Goal: Information Seeking & Learning: Learn about a topic

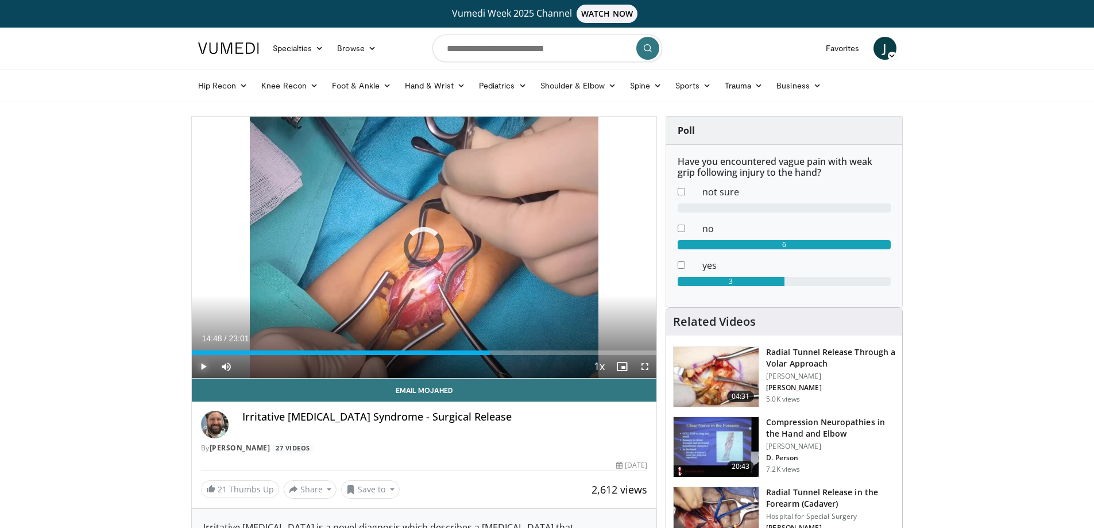
click at [208, 366] on span "Video Player" at bounding box center [203, 366] width 23 height 23
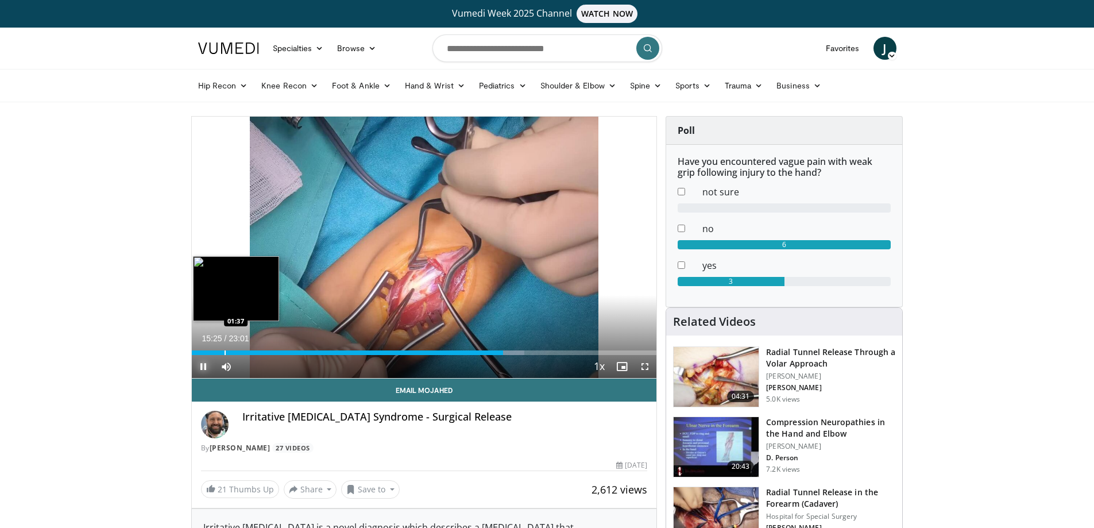
click at [225, 350] on div "Progress Bar" at bounding box center [225, 352] width 1 height 5
click at [196, 350] on div "01:29" at bounding box center [207, 352] width 30 height 5
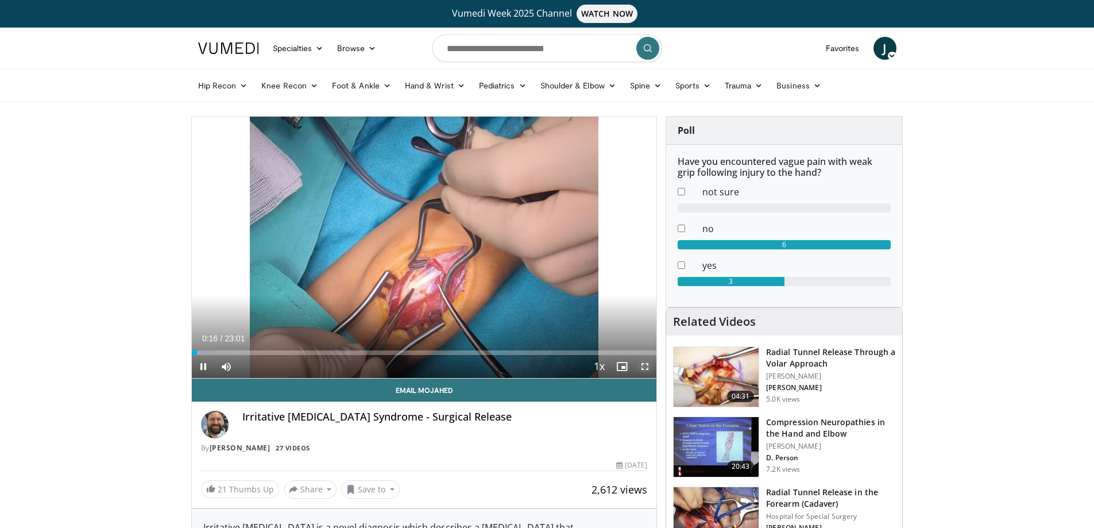
click at [641, 368] on span "Video Player" at bounding box center [644, 366] width 23 height 23
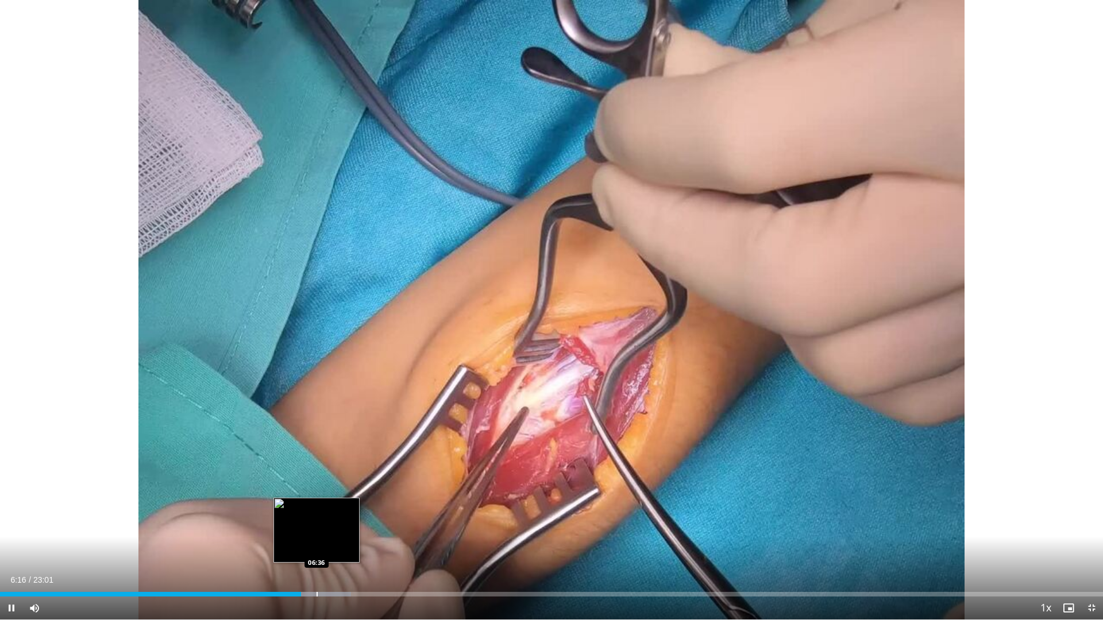
click at [316, 527] on div "Loaded : 31.80% 06:16 06:36" at bounding box center [551, 591] width 1103 height 11
click at [336, 527] on div "Progress Bar" at bounding box center [336, 594] width 1 height 5
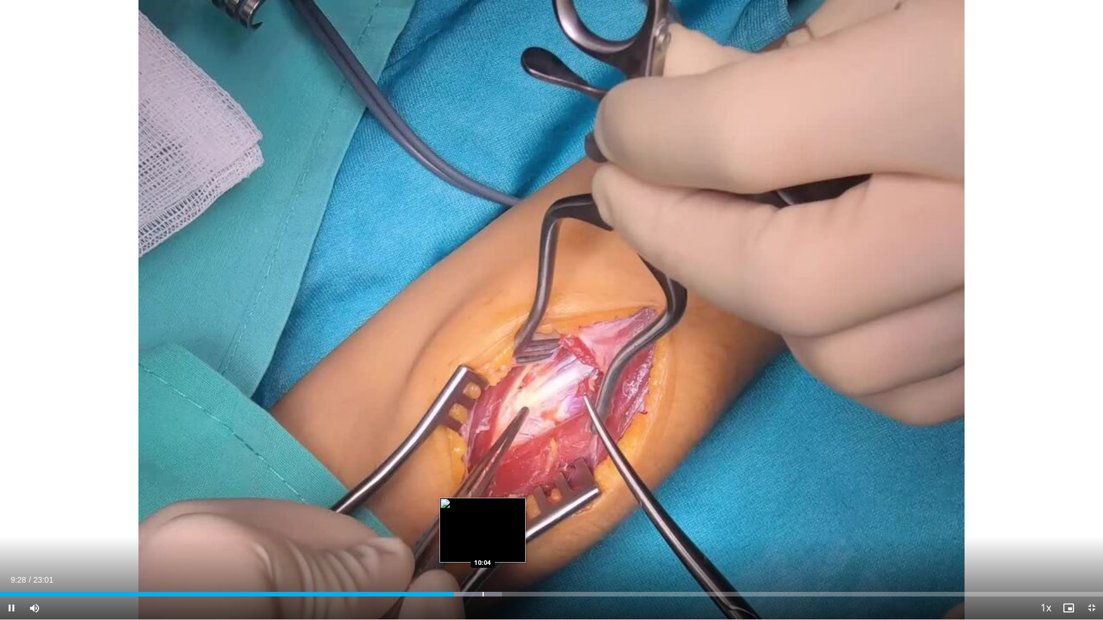
click at [483, 527] on div "Progress Bar" at bounding box center [482, 594] width 1 height 5
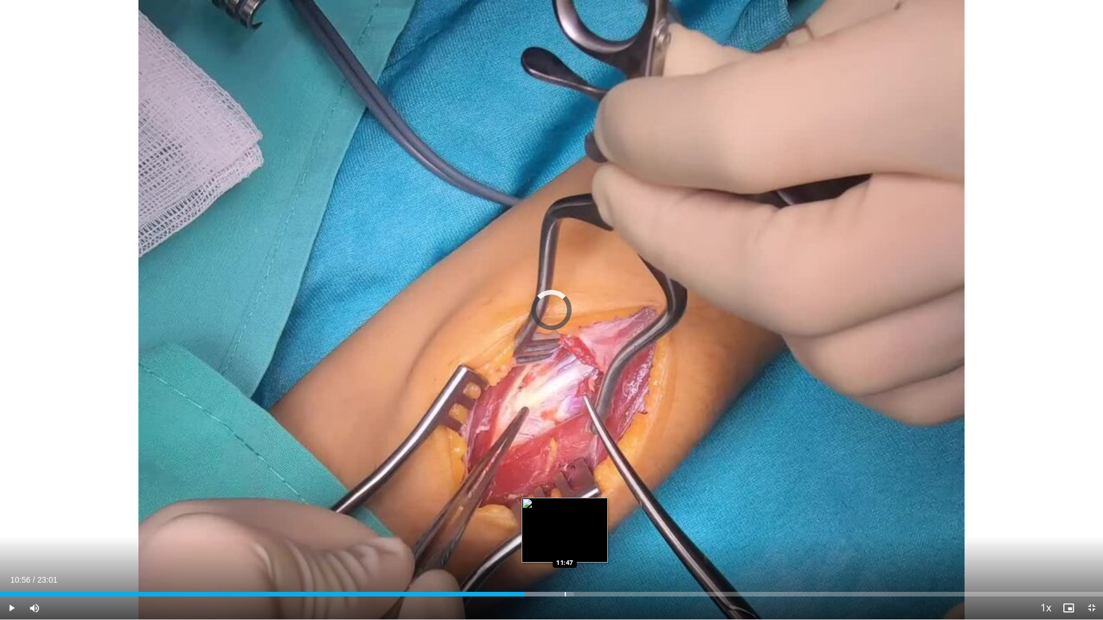
click at [564, 527] on div "Loaded : 52.03% 11:46 11:47" at bounding box center [551, 594] width 1103 height 5
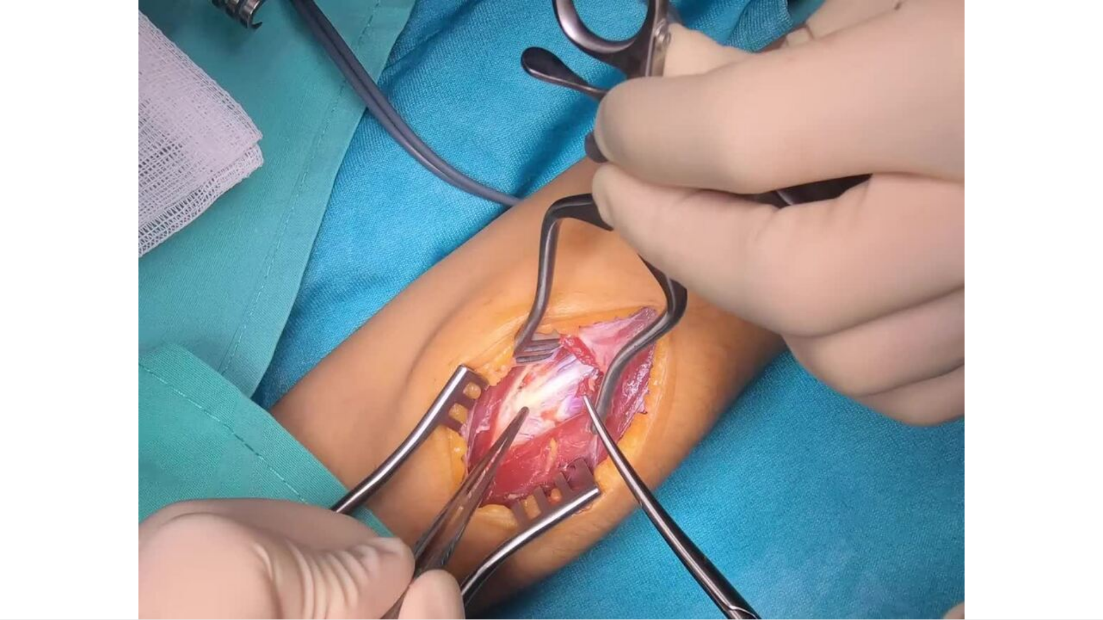
click at [581, 527] on video-js "**********" at bounding box center [551, 310] width 1103 height 620
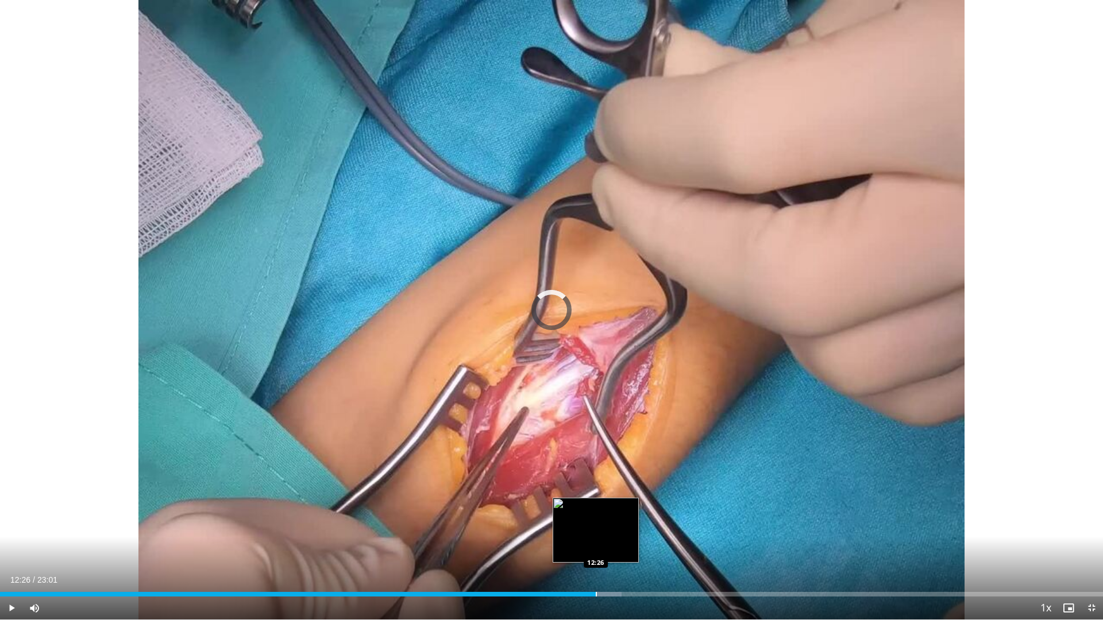
click at [595, 527] on div "Progress Bar" at bounding box center [595, 594] width 1 height 5
click at [1090, 527] on video-js "**********" at bounding box center [551, 310] width 1103 height 620
click at [1091, 527] on span "Video Player" at bounding box center [1091, 608] width 23 height 23
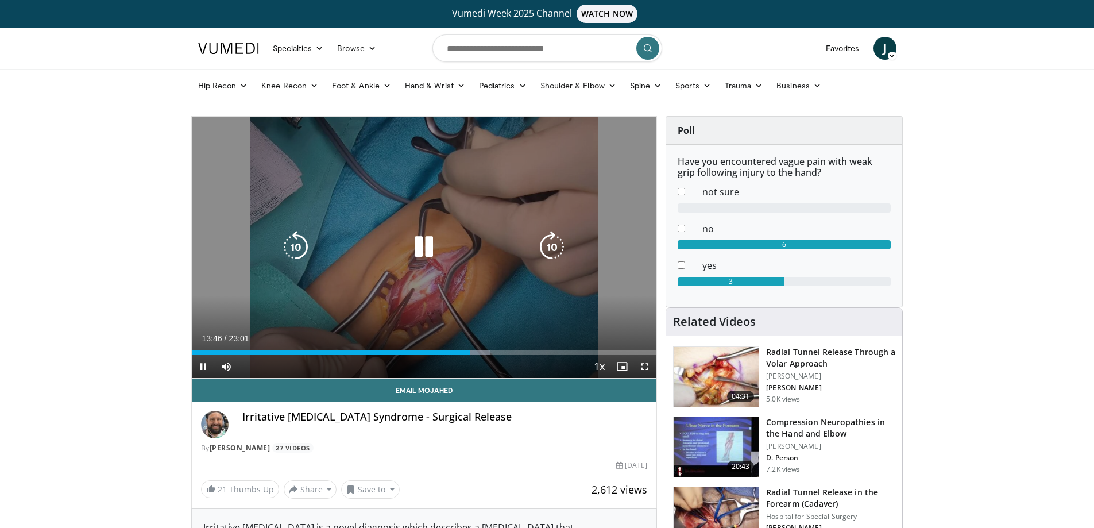
click at [195, 190] on div "10 seconds Tap to unmute" at bounding box center [424, 247] width 465 height 261
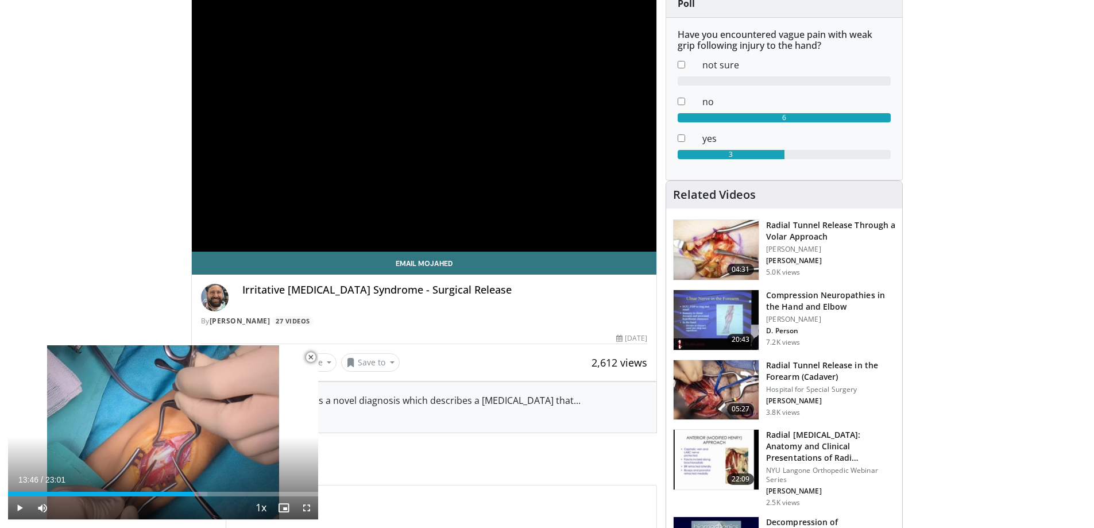
scroll to position [57, 0]
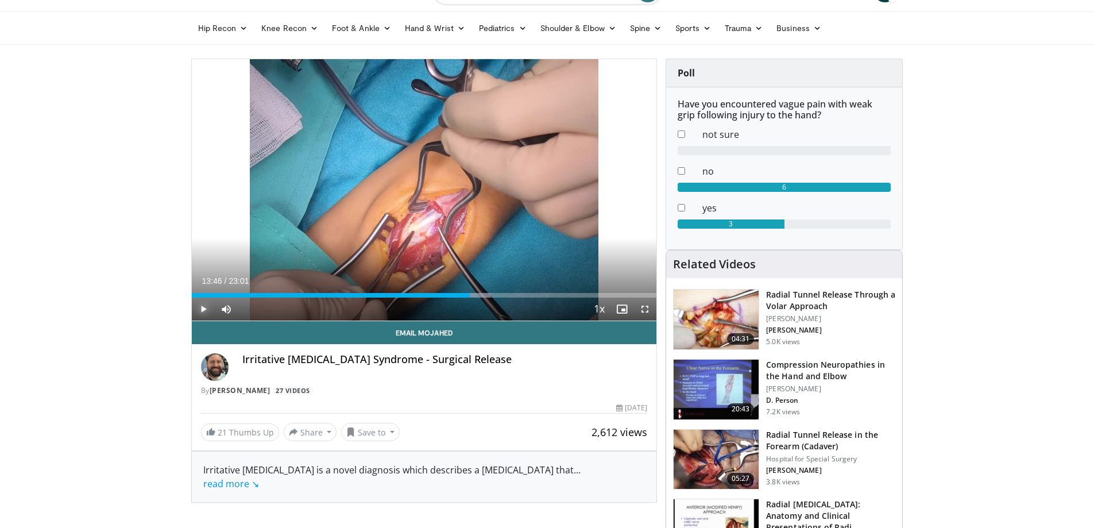
click at [201, 312] on span "Video Player" at bounding box center [203, 308] width 23 height 23
click at [266, 306] on div "75%" at bounding box center [257, 308] width 40 height 23
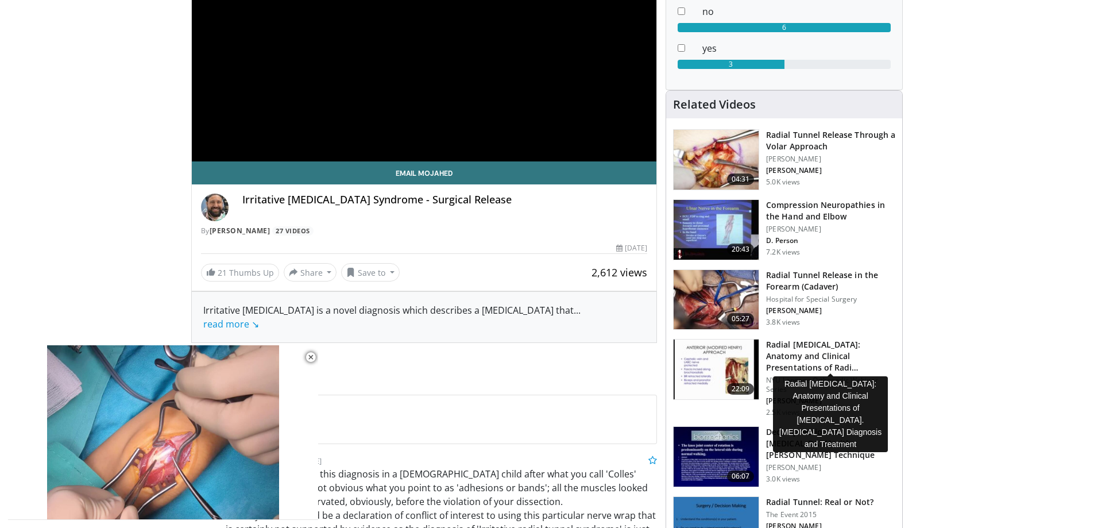
scroll to position [287, 0]
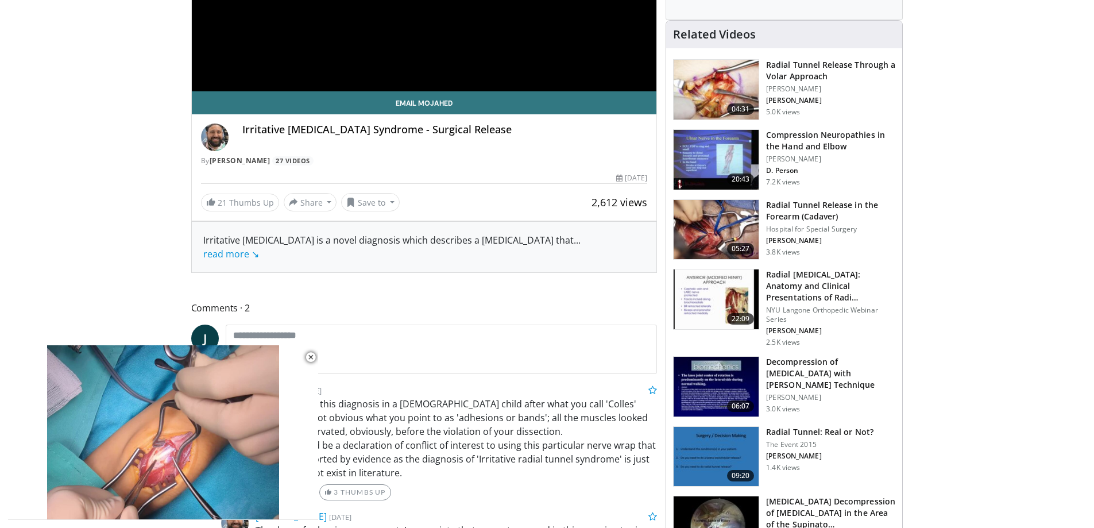
click at [714, 214] on img at bounding box center [716, 230] width 85 height 60
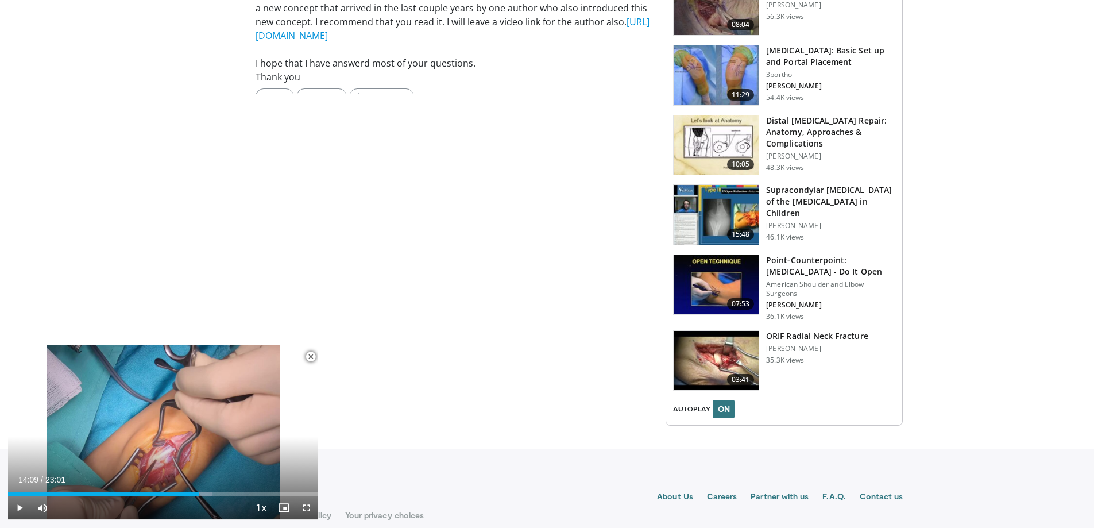
scroll to position [1378, 0]
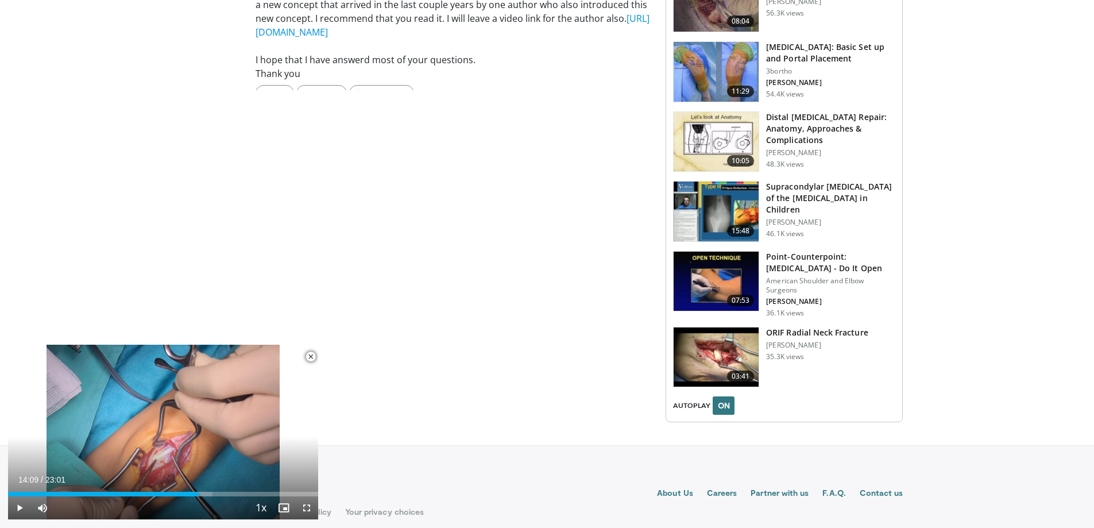
click at [710, 282] on img at bounding box center [716, 282] width 85 height 60
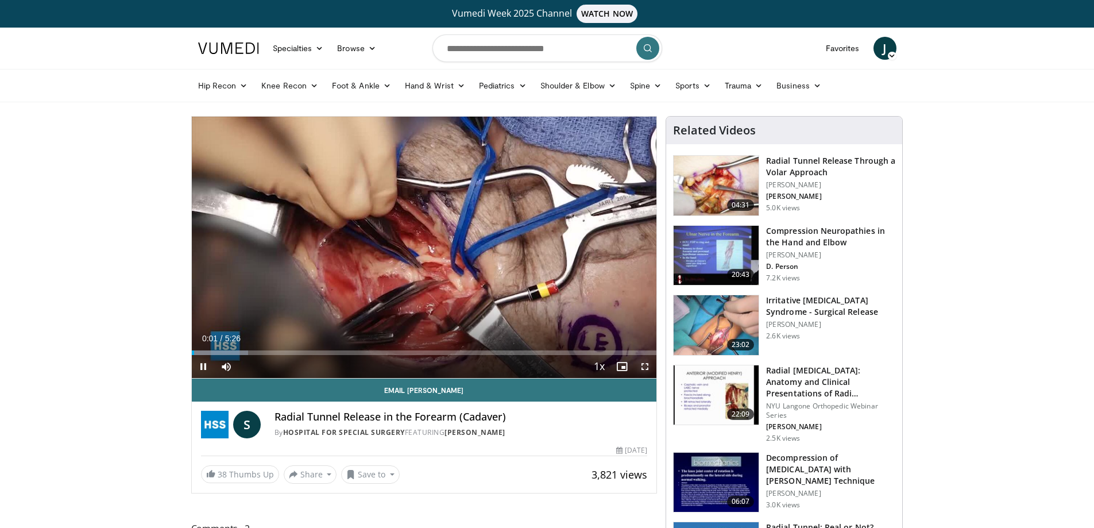
click at [647, 370] on span "Video Player" at bounding box center [644, 366] width 23 height 23
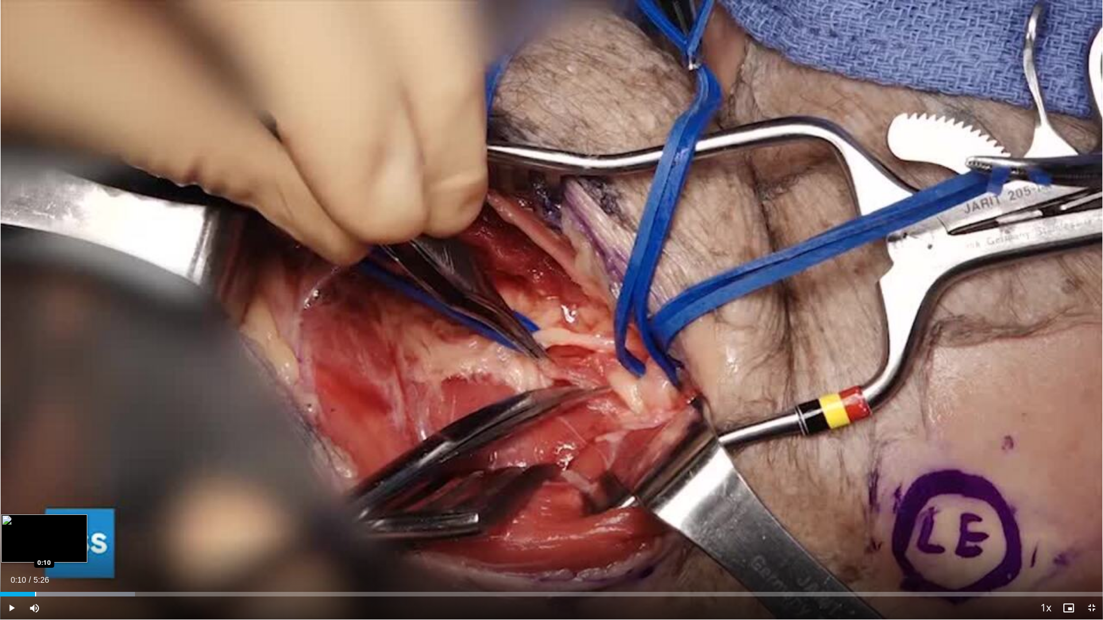
click at [35, 527] on div "Progress Bar" at bounding box center [35, 594] width 1 height 5
click at [52, 527] on div "Progress Bar" at bounding box center [52, 594] width 1 height 5
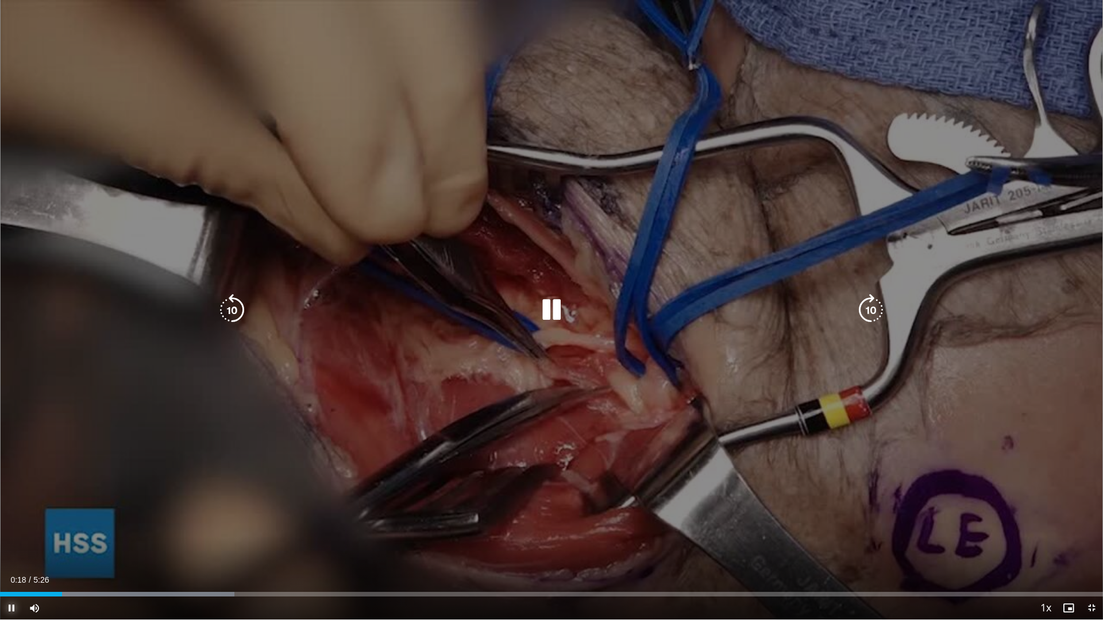
click at [6, 527] on span "Video Player" at bounding box center [11, 608] width 23 height 23
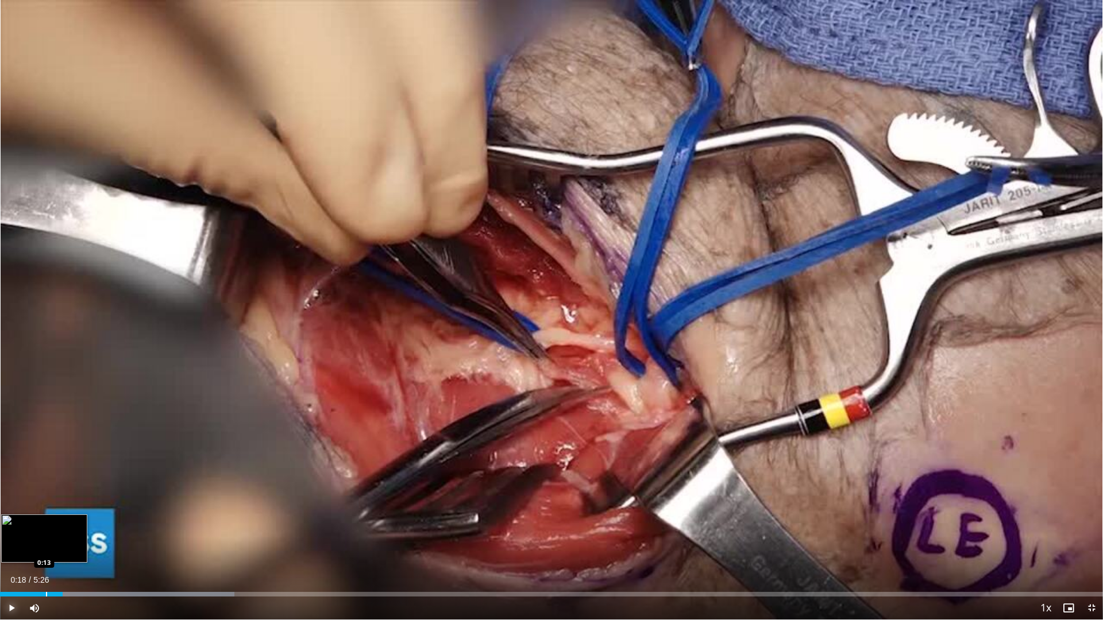
click at [46, 527] on div "Progress Bar" at bounding box center [46, 594] width 1 height 5
click at [42, 527] on div "Progress Bar" at bounding box center [42, 594] width 1 height 5
click at [46, 527] on div "Progress Bar" at bounding box center [45, 594] width 1 height 5
click at [10, 527] on span "Video Player" at bounding box center [11, 608] width 23 height 23
click at [105, 527] on div "Loaded : 24.28% 0:22 0:31" at bounding box center [551, 591] width 1103 height 11
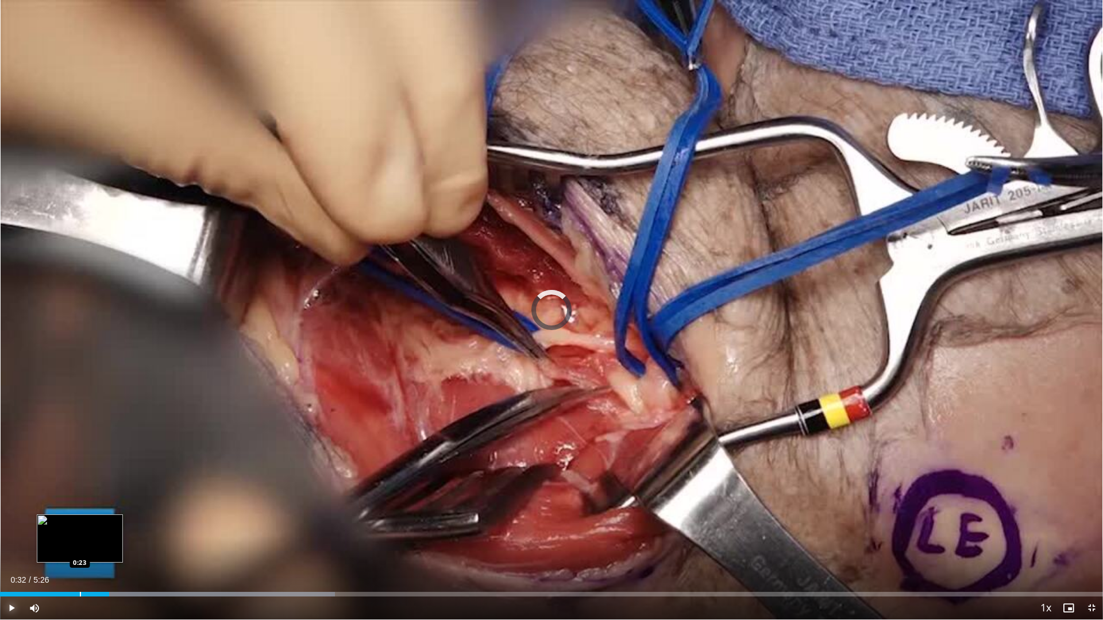
click at [78, 527] on div "Loaded : 30.35% 0:32 0:23" at bounding box center [551, 594] width 1103 height 5
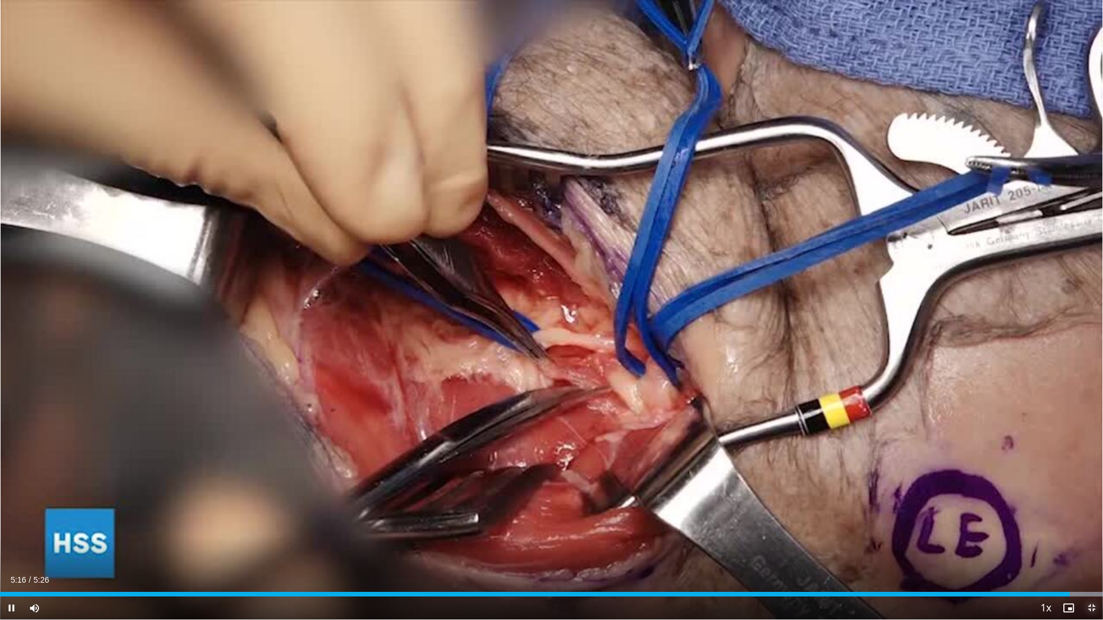
click at [1088, 527] on span "Video Player" at bounding box center [1091, 608] width 23 height 23
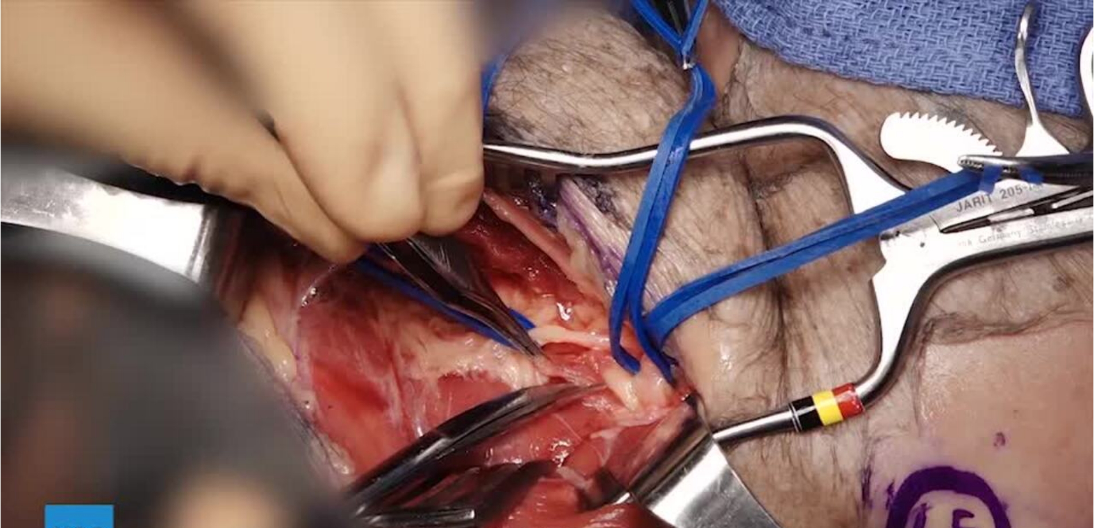
scroll to position [57, 0]
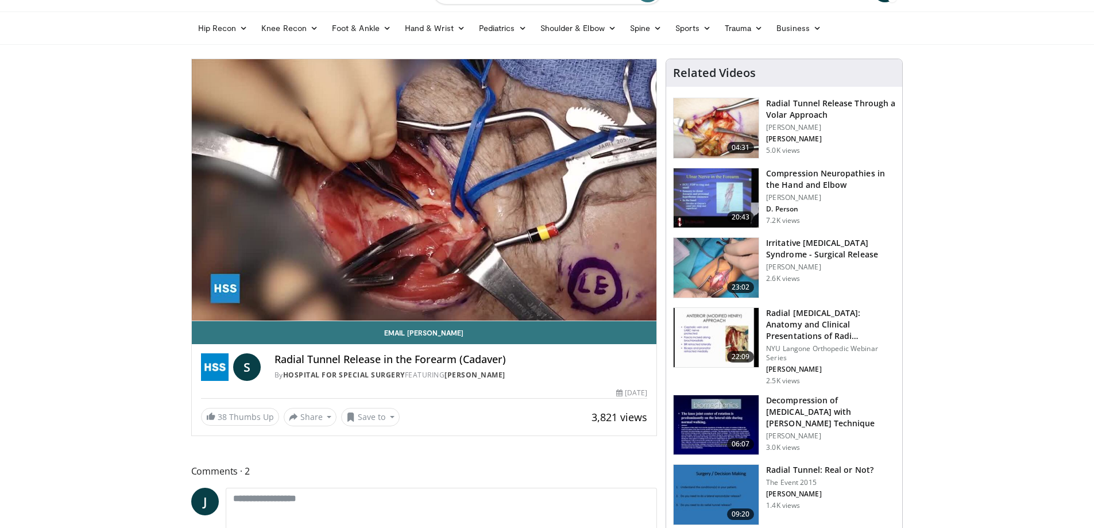
click at [724, 336] on img at bounding box center [716, 338] width 85 height 60
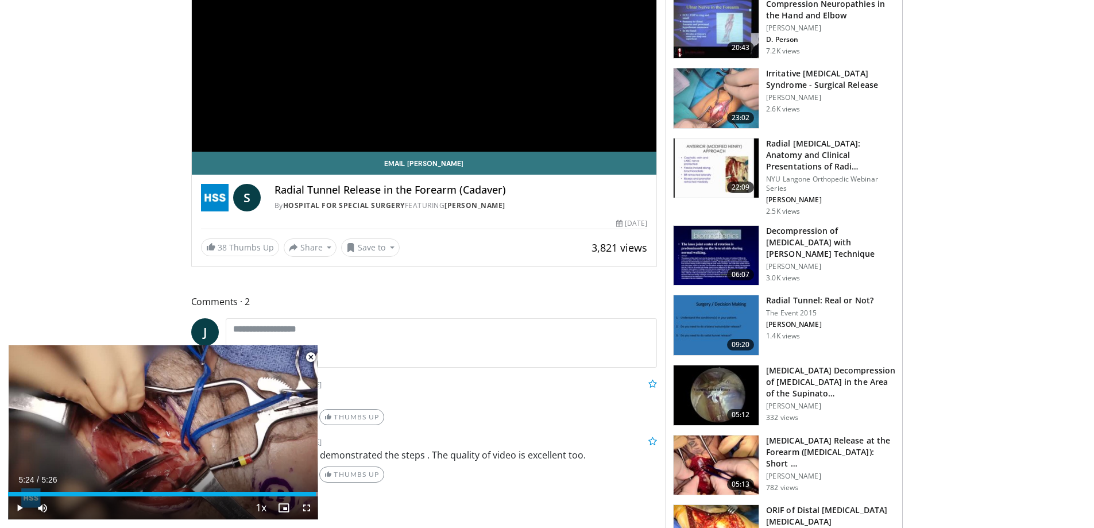
scroll to position [287, 0]
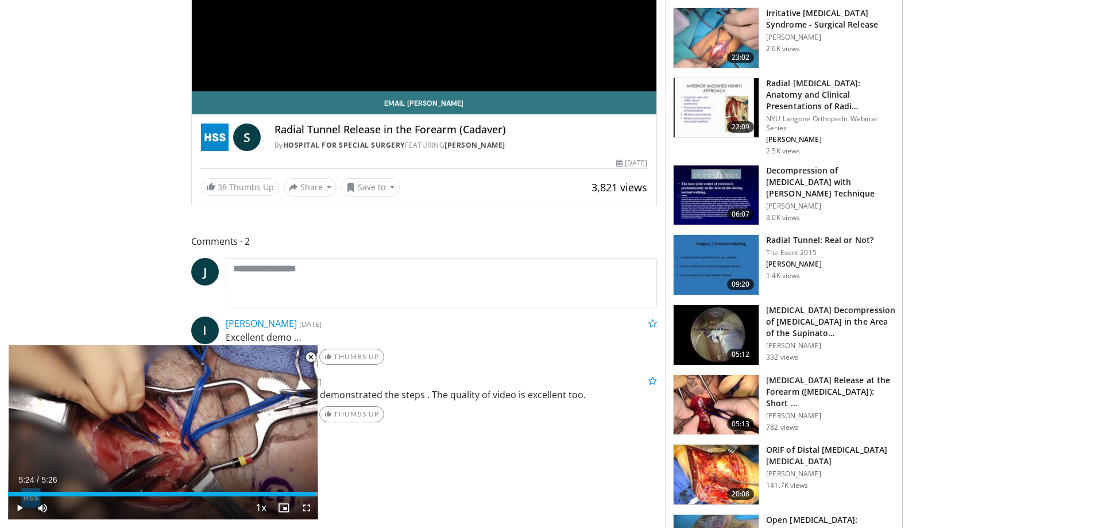
click at [720, 391] on img at bounding box center [716, 405] width 85 height 60
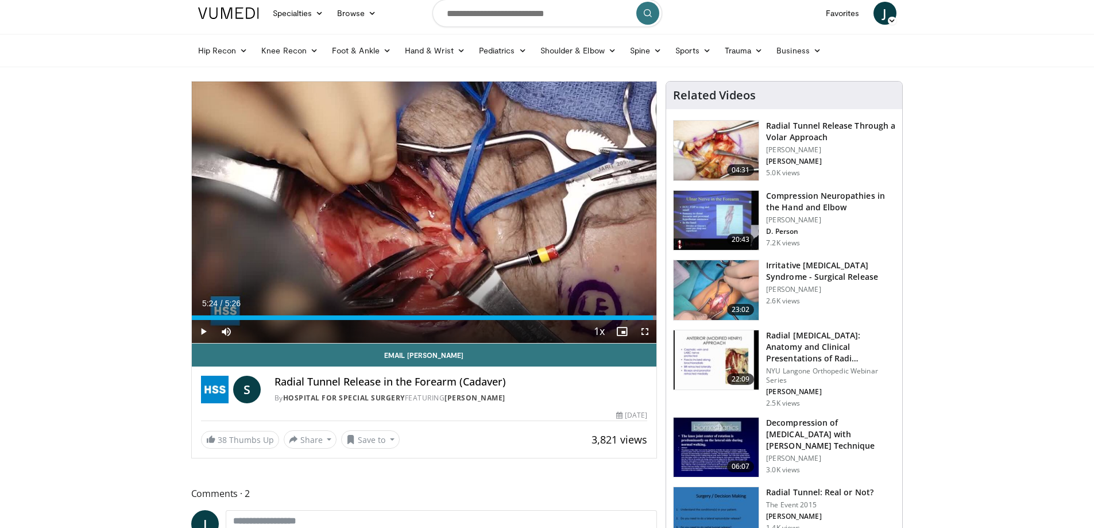
scroll to position [0, 0]
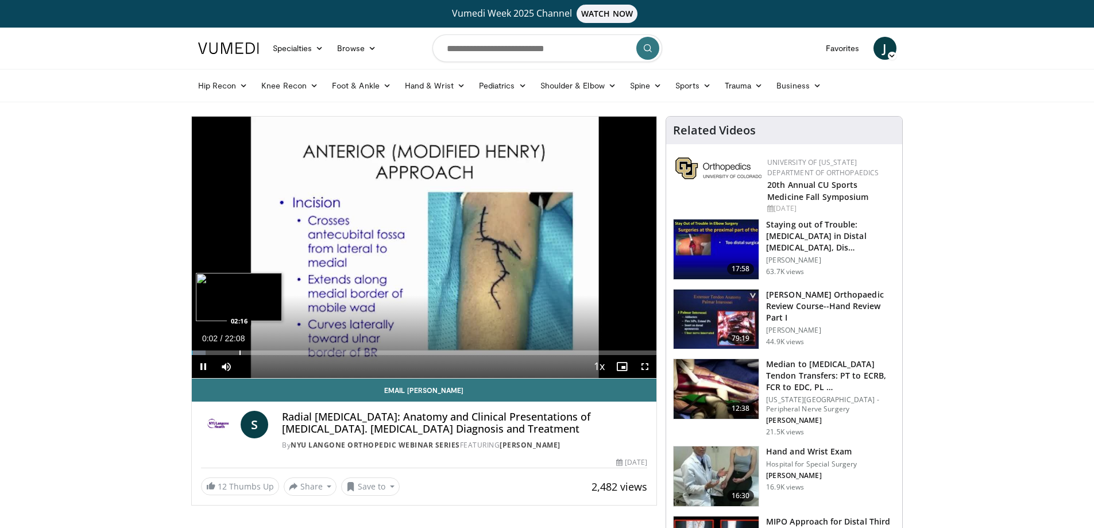
click at [239, 350] on div "Progress Bar" at bounding box center [239, 352] width 1 height 5
click at [279, 353] on div "Progress Bar" at bounding box center [279, 352] width 1 height 5
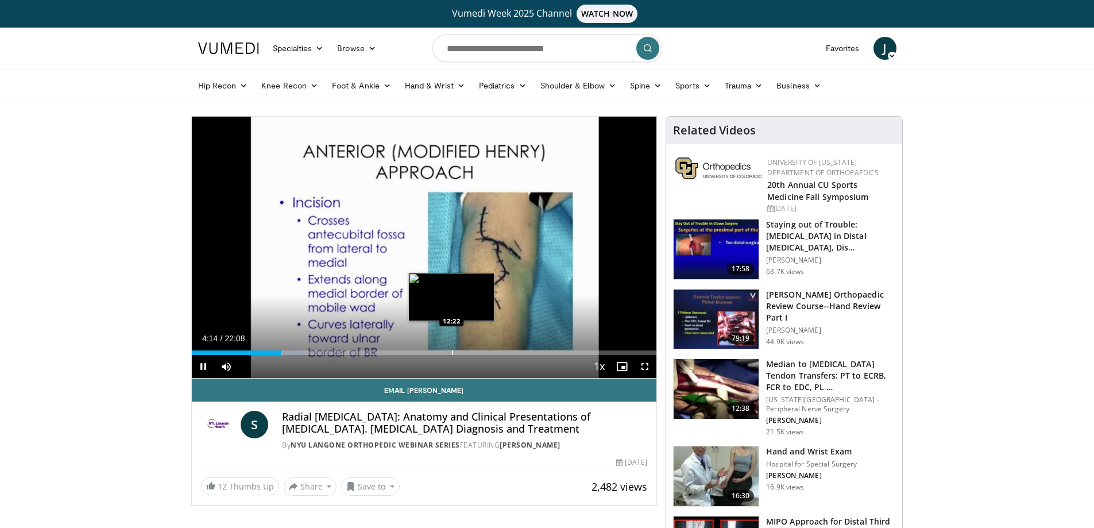
click at [452, 353] on div "Progress Bar" at bounding box center [452, 352] width 1 height 5
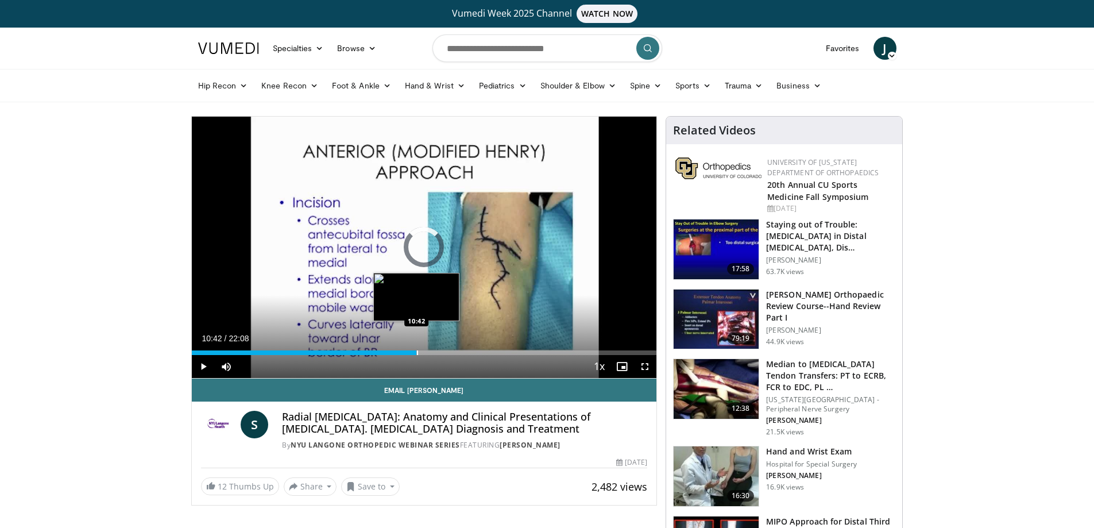
click at [416, 349] on div "Loaded : 0.00% 10:42 10:42" at bounding box center [424, 349] width 465 height 11
click at [442, 349] on div "Loaded : 53.52% 10:46 11:54" at bounding box center [424, 349] width 465 height 11
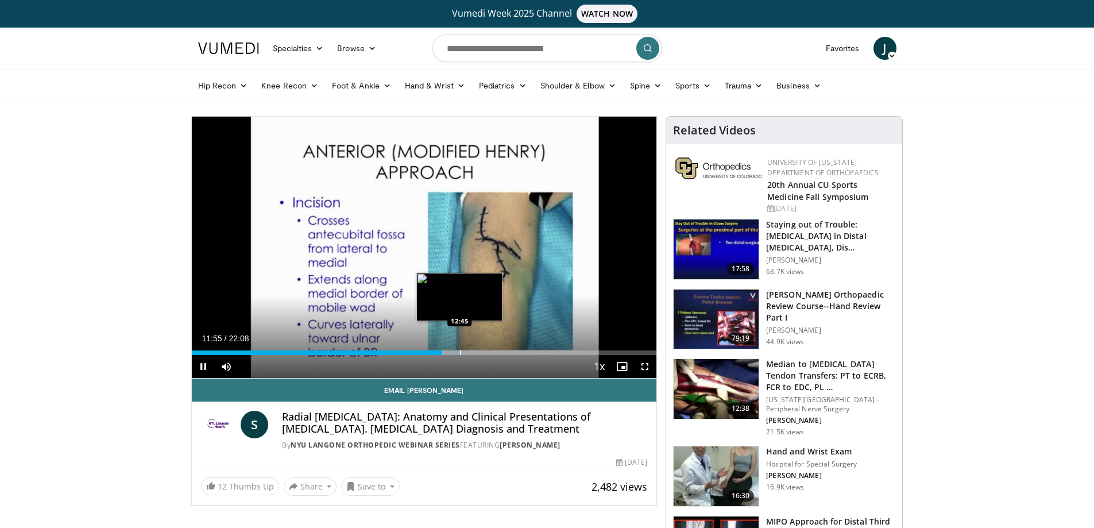
click at [460, 348] on div "Loaded : 58.79% 11:56 12:45" at bounding box center [424, 349] width 465 height 11
click at [478, 349] on div "Loaded : 64.23% 13:12 13:39" at bounding box center [424, 349] width 465 height 11
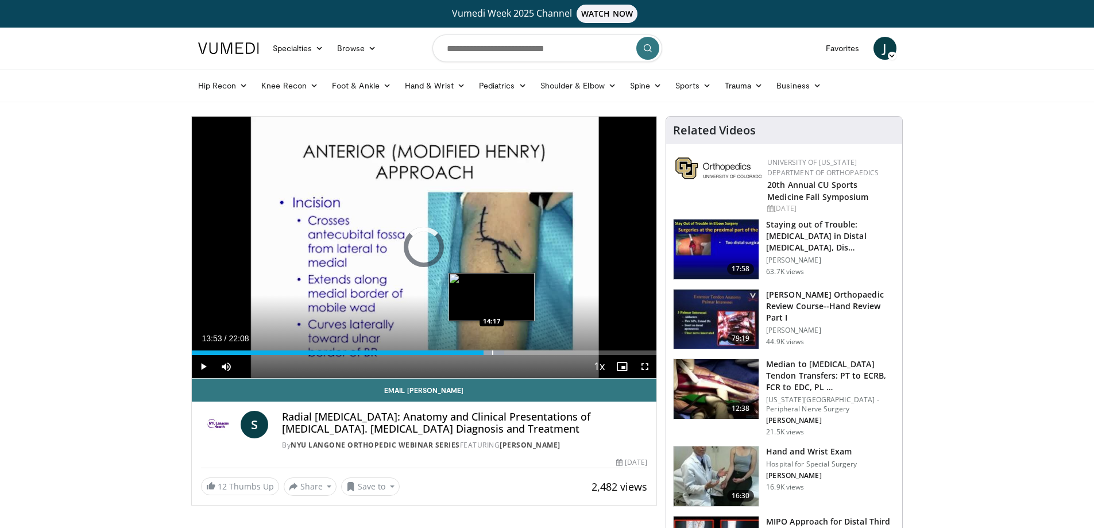
click at [490, 351] on div "Progress Bar" at bounding box center [489, 352] width 32 height 5
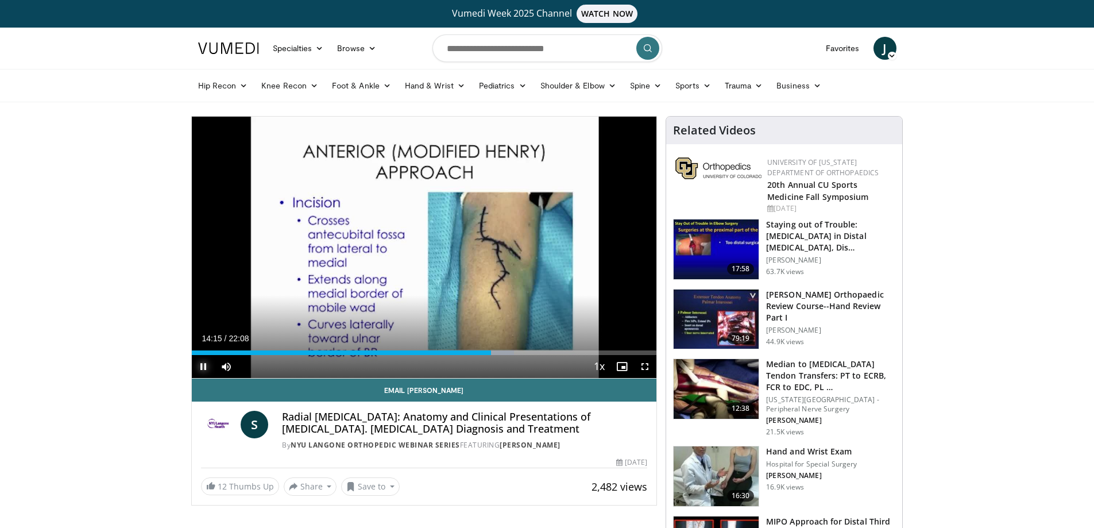
click at [204, 362] on span "Video Player" at bounding box center [203, 366] width 23 height 23
click at [506, 353] on div "Progress Bar" at bounding box center [506, 352] width 1 height 5
click at [523, 351] on div "Loaded : 72.36% 14:55 15:36" at bounding box center [424, 352] width 465 height 5
click at [559, 351] on div "Progress Bar" at bounding box center [559, 352] width 1 height 5
click at [587, 351] on div "Progress Bar" at bounding box center [587, 352] width 1 height 5
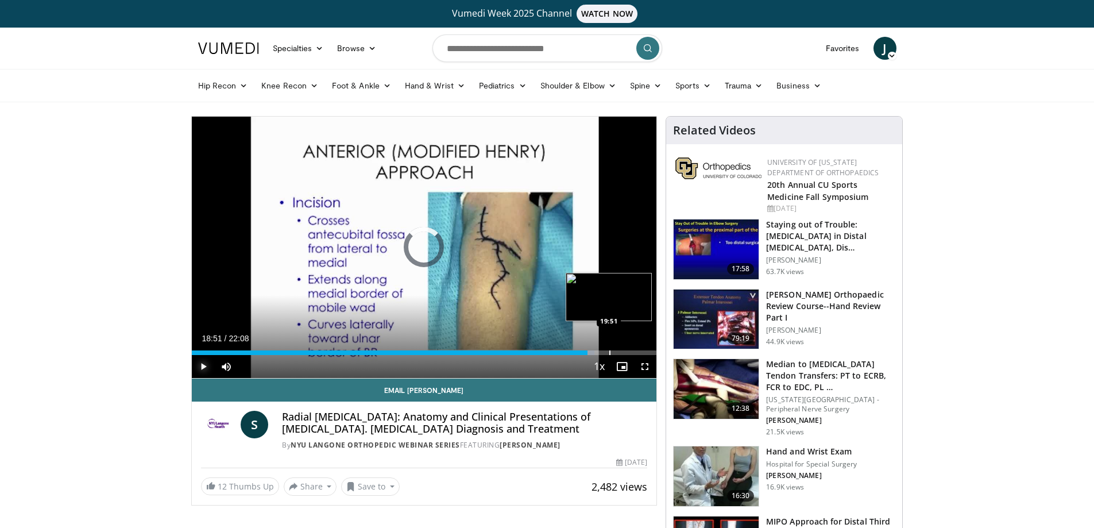
click at [609, 353] on div "Progress Bar" at bounding box center [609, 352] width 1 height 5
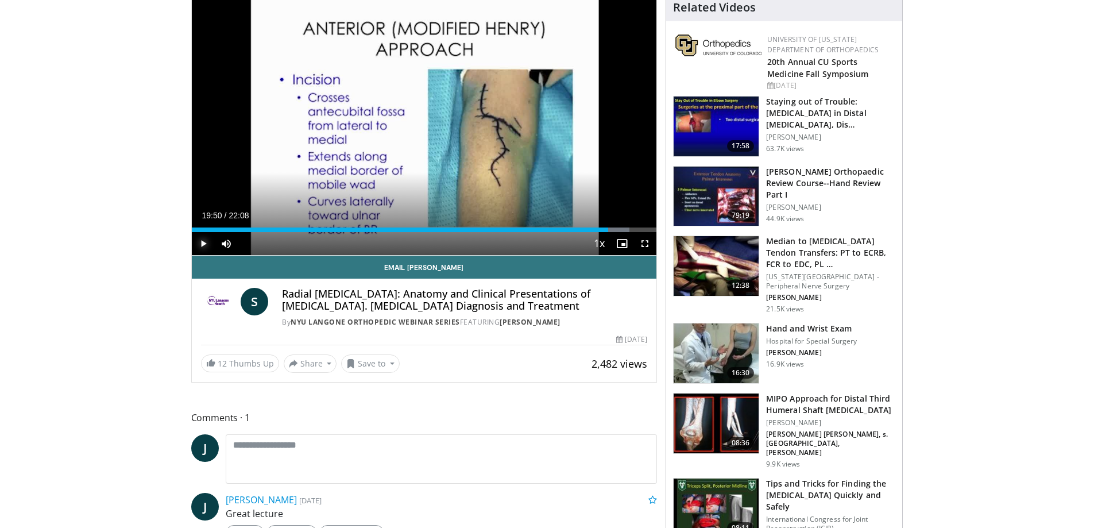
scroll to position [172, 0]
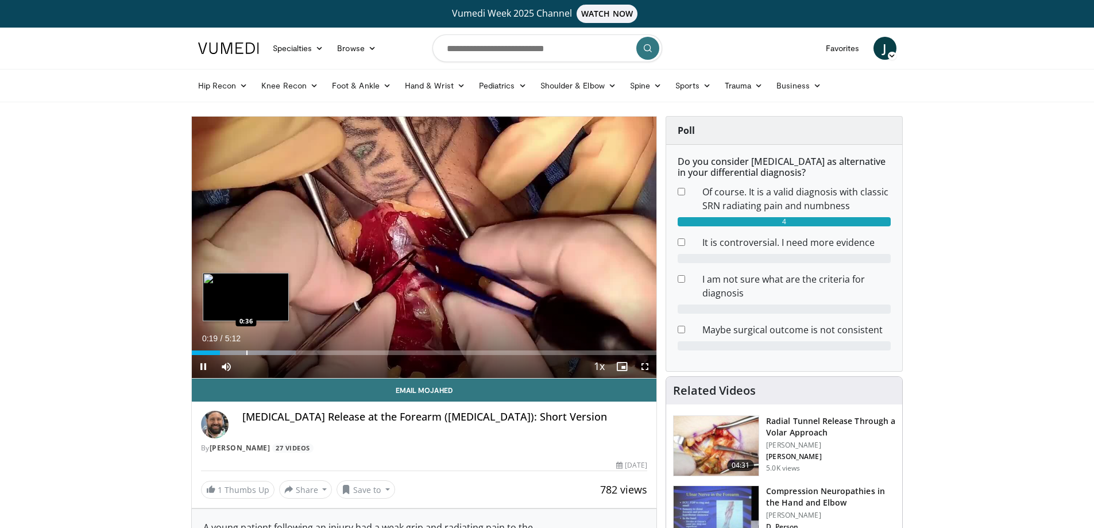
click at [246, 350] on div "Progress Bar" at bounding box center [246, 352] width 1 height 5
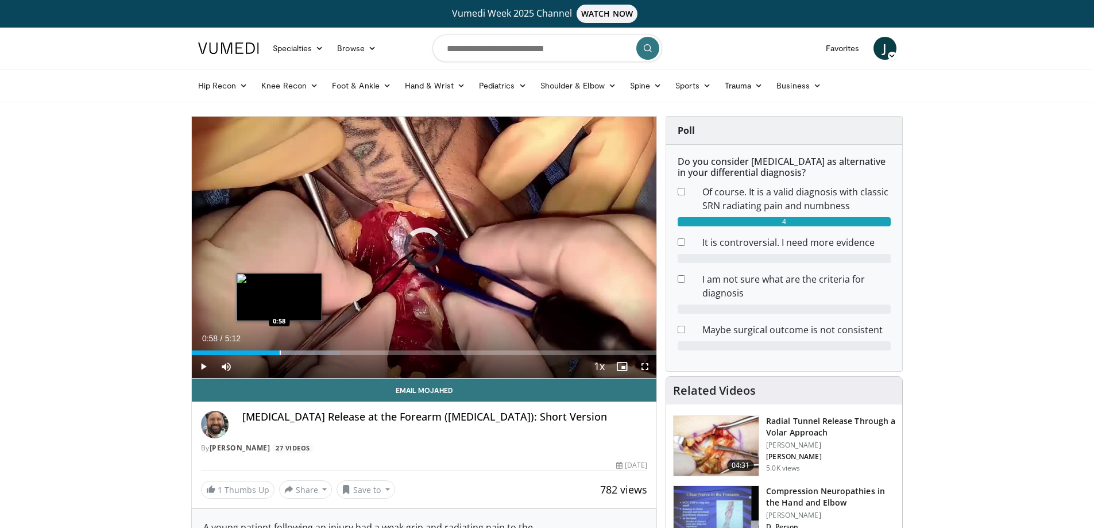
click at [279, 349] on div "Loaded : 31.96% 0:38 0:58" at bounding box center [424, 349] width 465 height 11
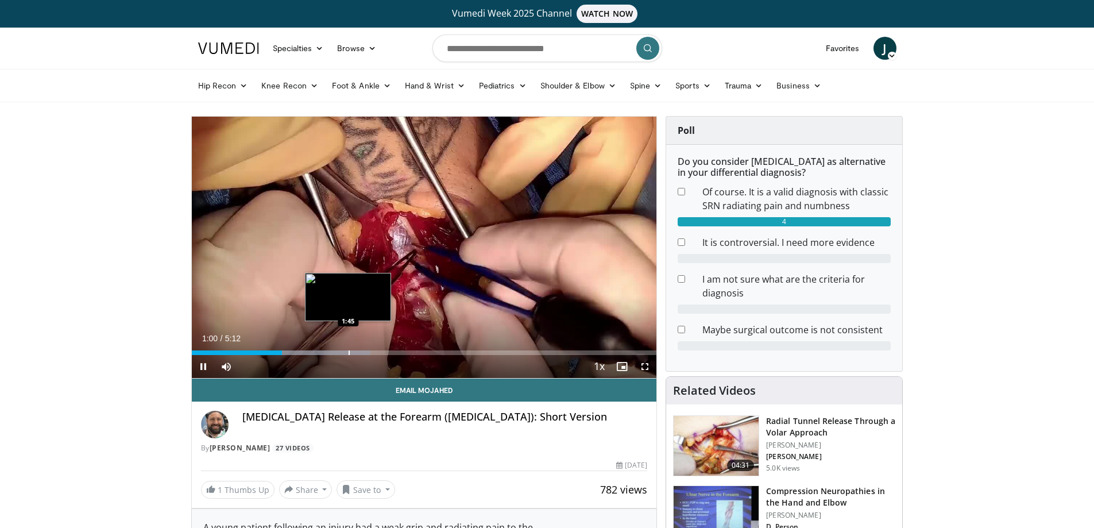
click at [349, 353] on div "Progress Bar" at bounding box center [349, 352] width 1 height 5
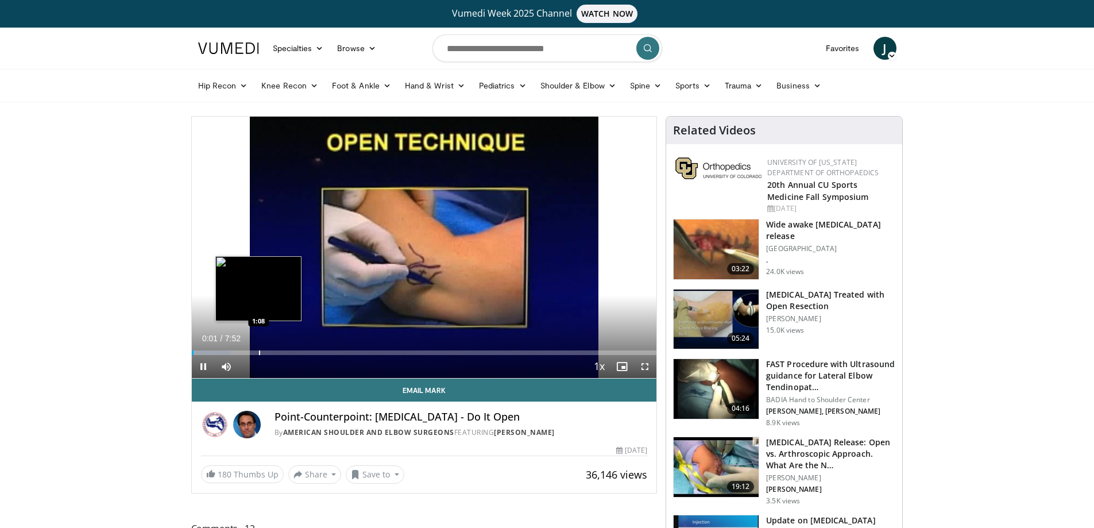
click at [259, 351] on div "Progress Bar" at bounding box center [259, 352] width 1 height 5
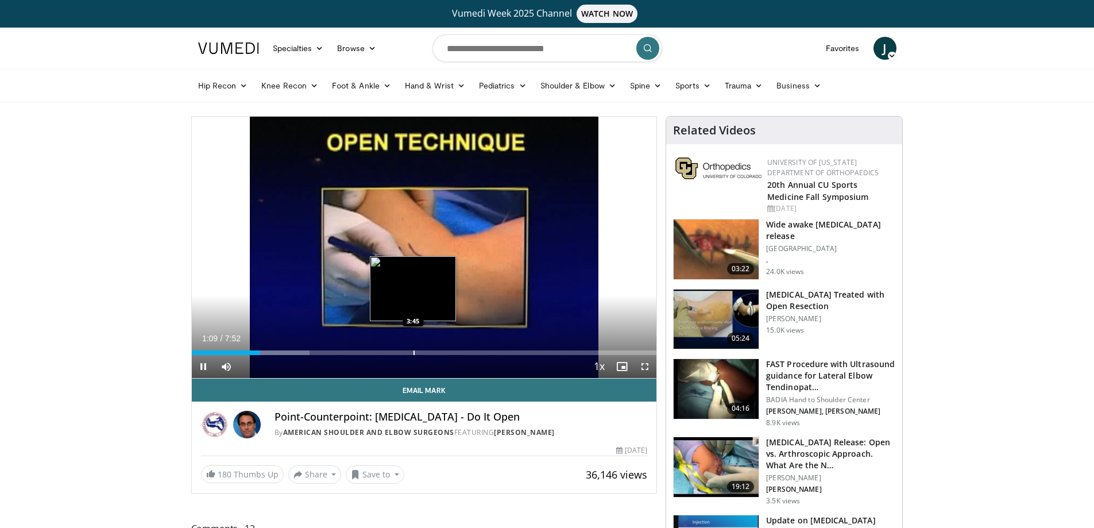
click at [415, 352] on div "Loaded : 25.42% 1:09 3:45" at bounding box center [424, 352] width 465 height 5
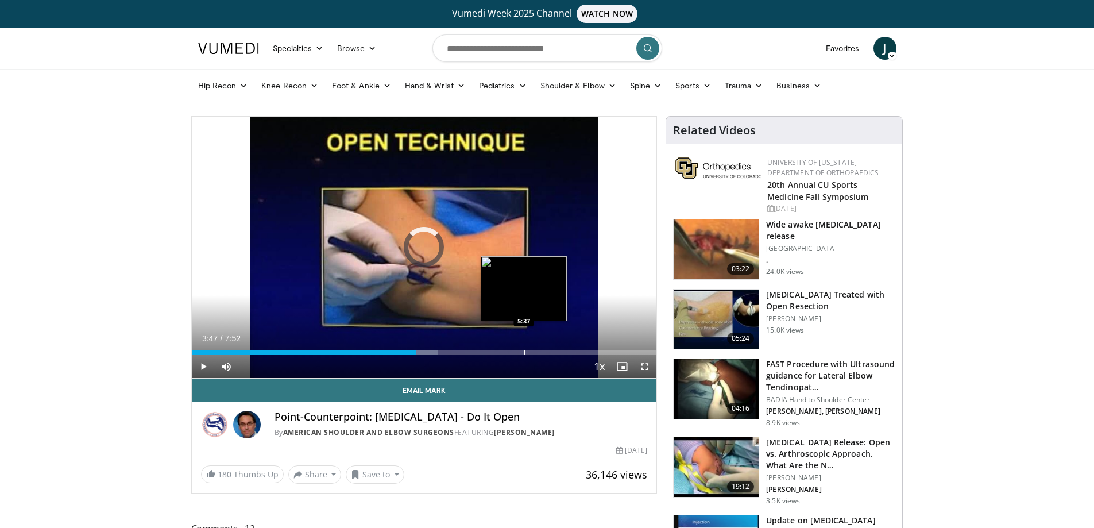
click at [524, 350] on div "Progress Bar" at bounding box center [524, 352] width 1 height 5
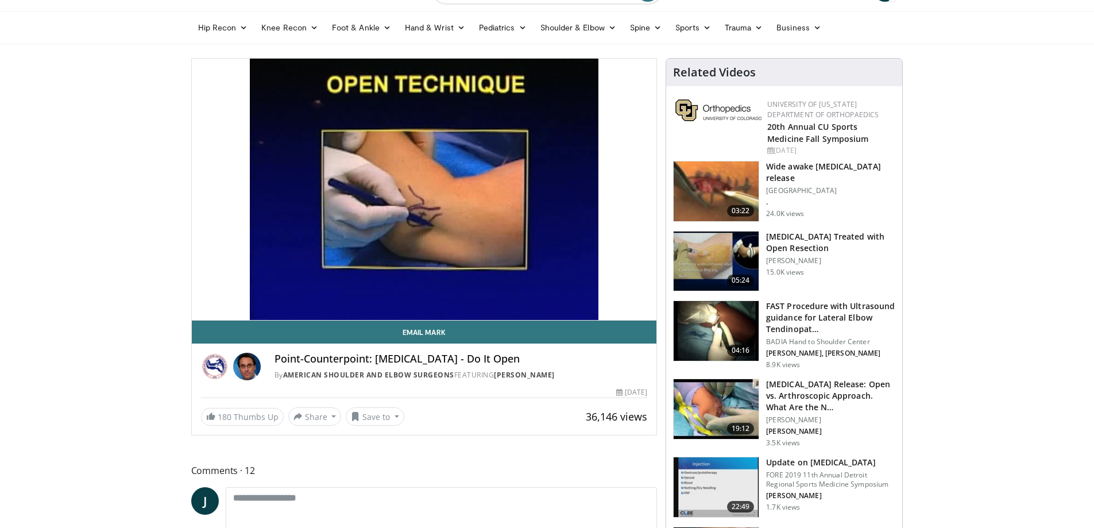
scroll to position [57, 0]
